Goal: Task Accomplishment & Management: Use online tool/utility

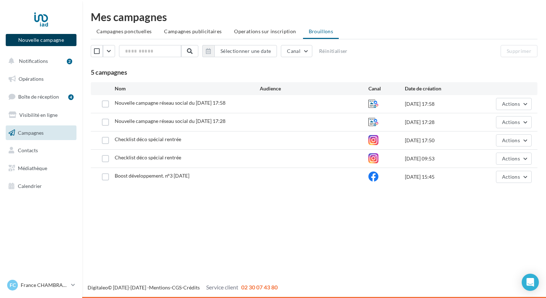
click at [36, 39] on button "Nouvelle campagne" at bounding box center [41, 40] width 71 height 12
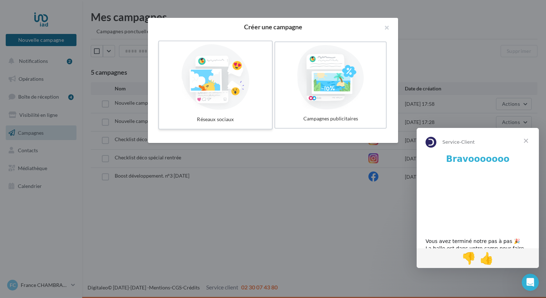
click at [203, 74] on div at bounding box center [215, 77] width 107 height 66
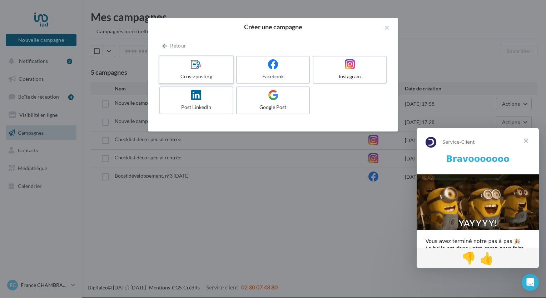
click at [203, 74] on div "Cross-posting" at bounding box center [196, 76] width 68 height 7
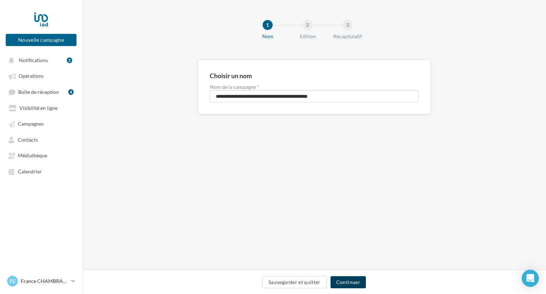
click at [345, 284] on button "Continuer" at bounding box center [347, 282] width 35 height 12
